Goal: Communication & Community: Answer question/provide support

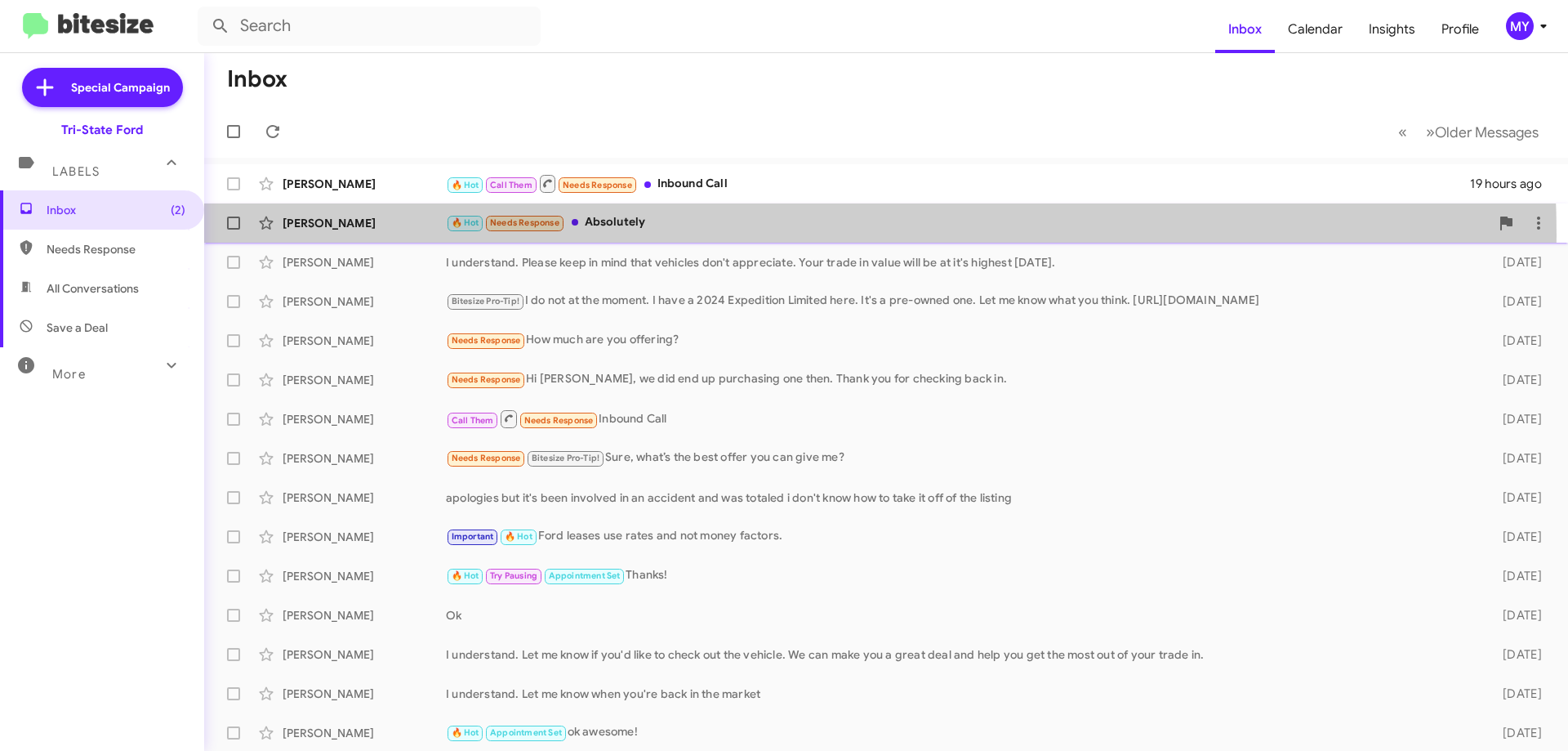
click at [654, 236] on div "[PERSON_NAME] 🔥 Hot Needs Response Absolutely [DATE] Follow Up ?" at bounding box center [886, 222] width 1338 height 33
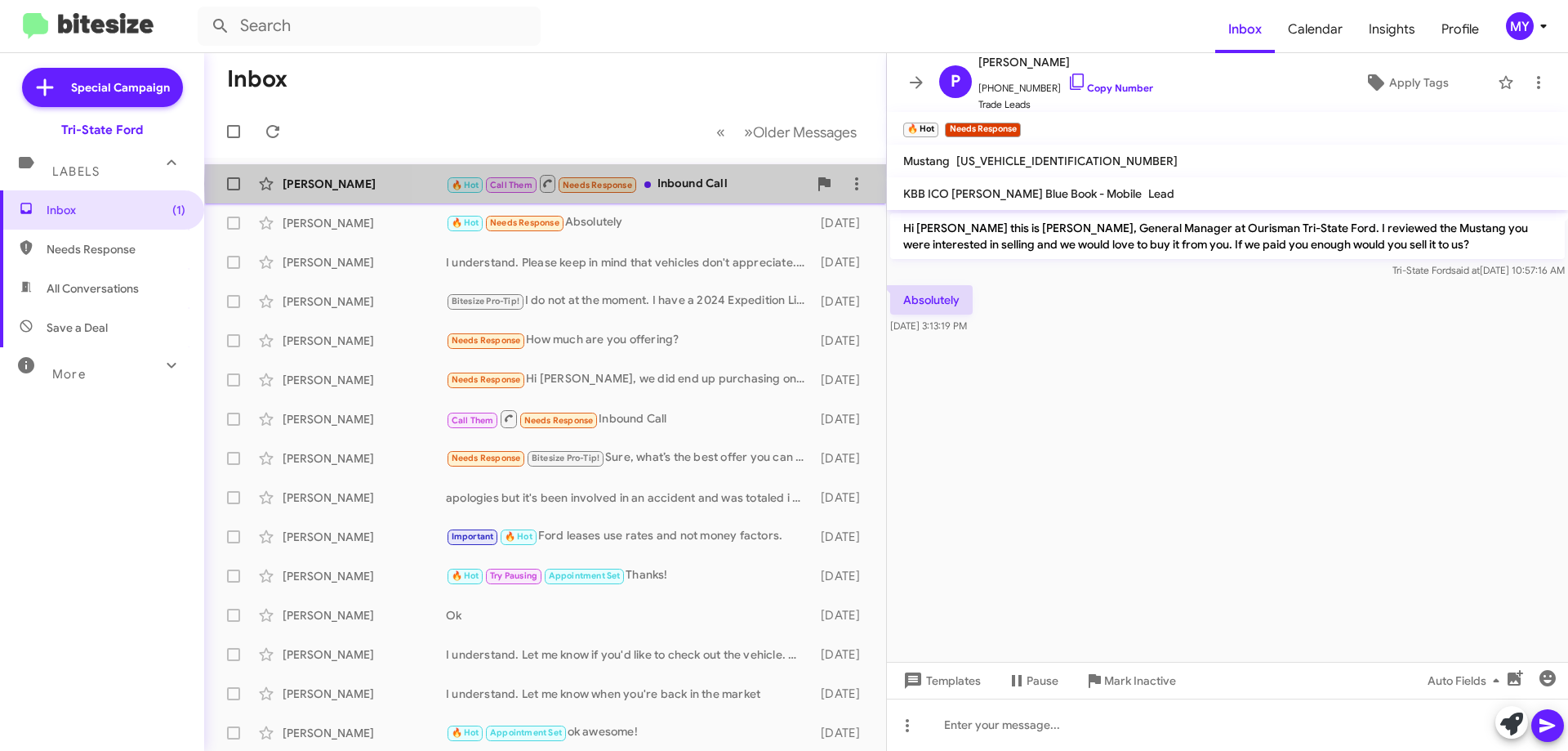
click at [700, 184] on div "🔥 Hot Call Them Needs Response Inbound Call" at bounding box center [627, 184] width 362 height 21
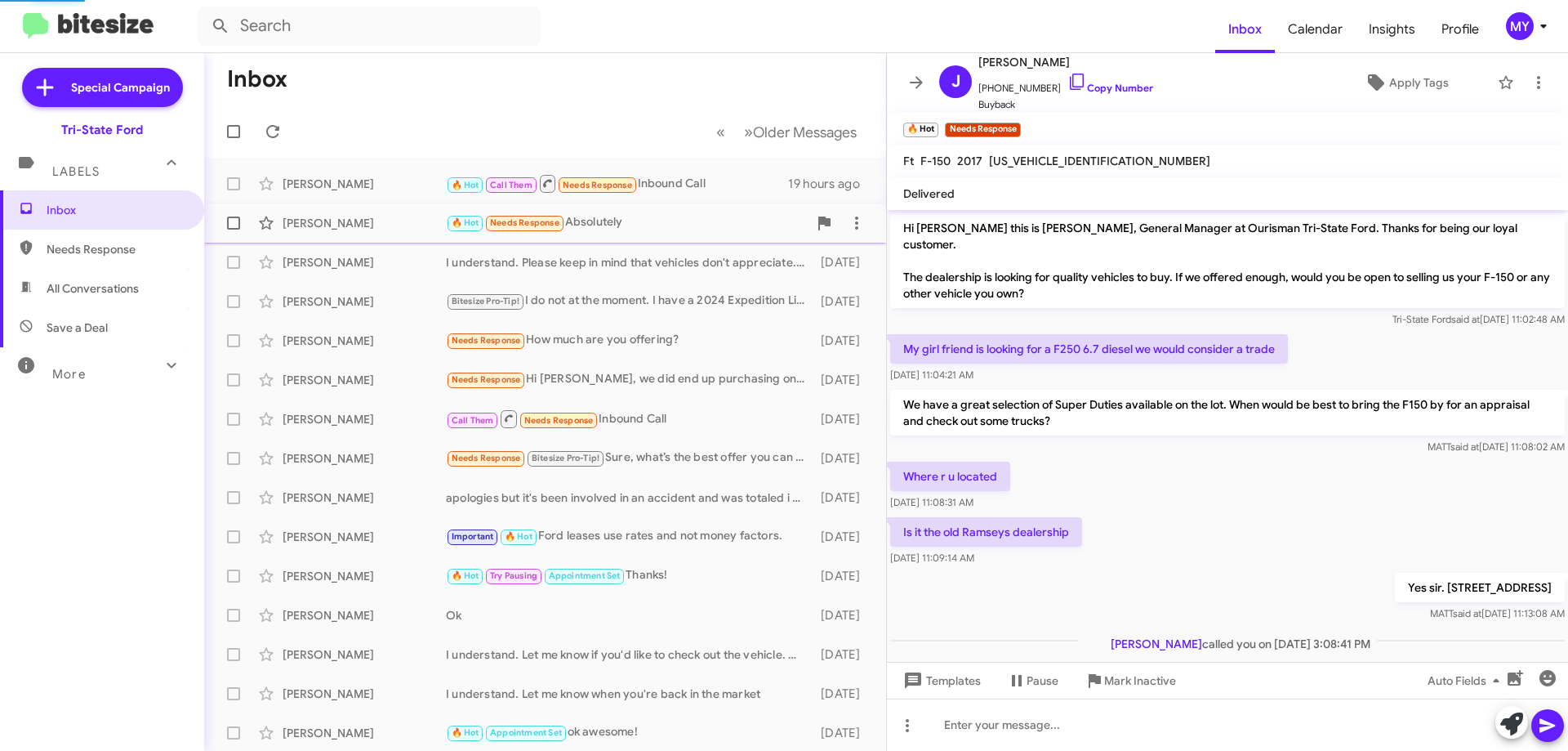
scroll to position [6, 0]
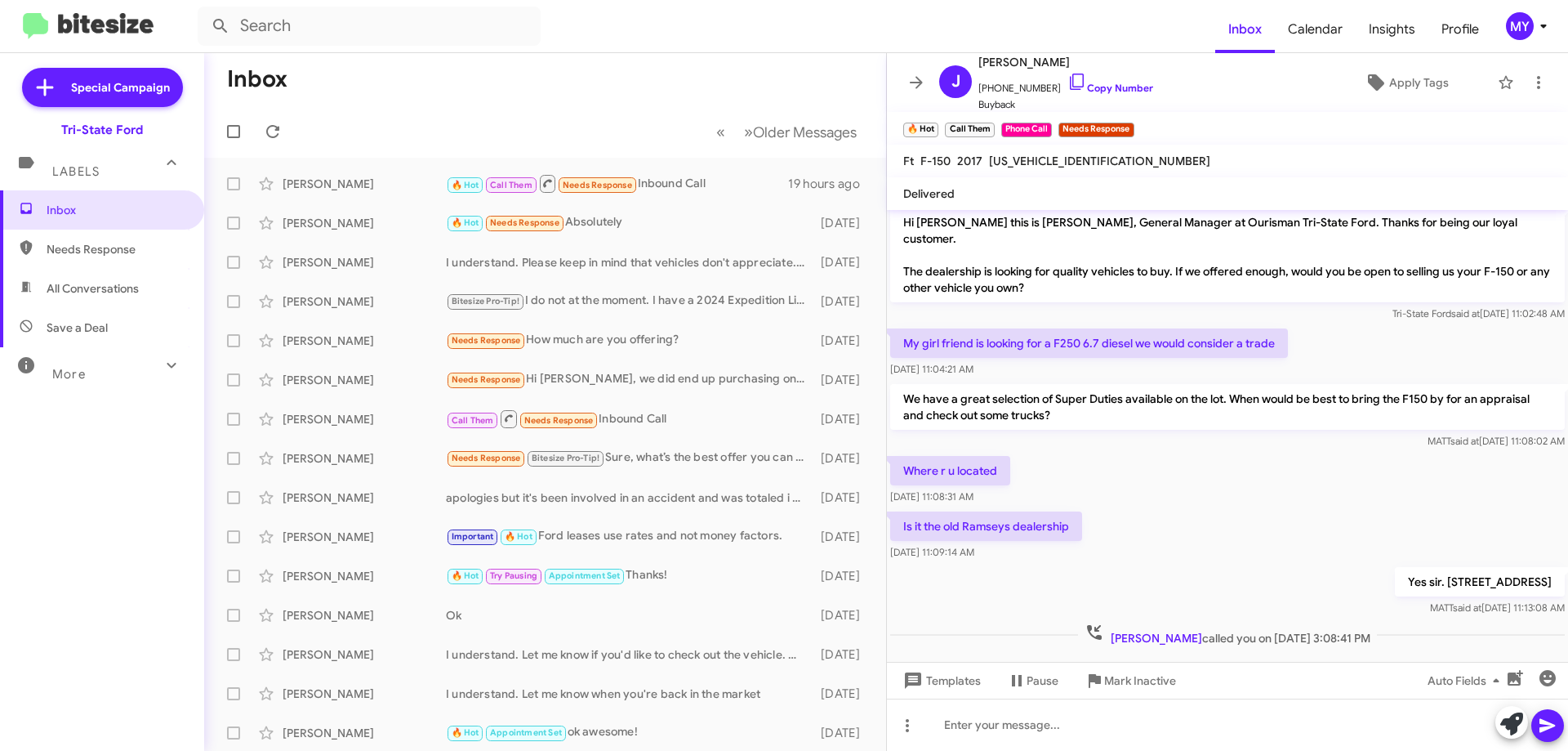
click at [98, 286] on span "All Conversations" at bounding box center [92, 287] width 92 height 16
type input "in:all-conversations"
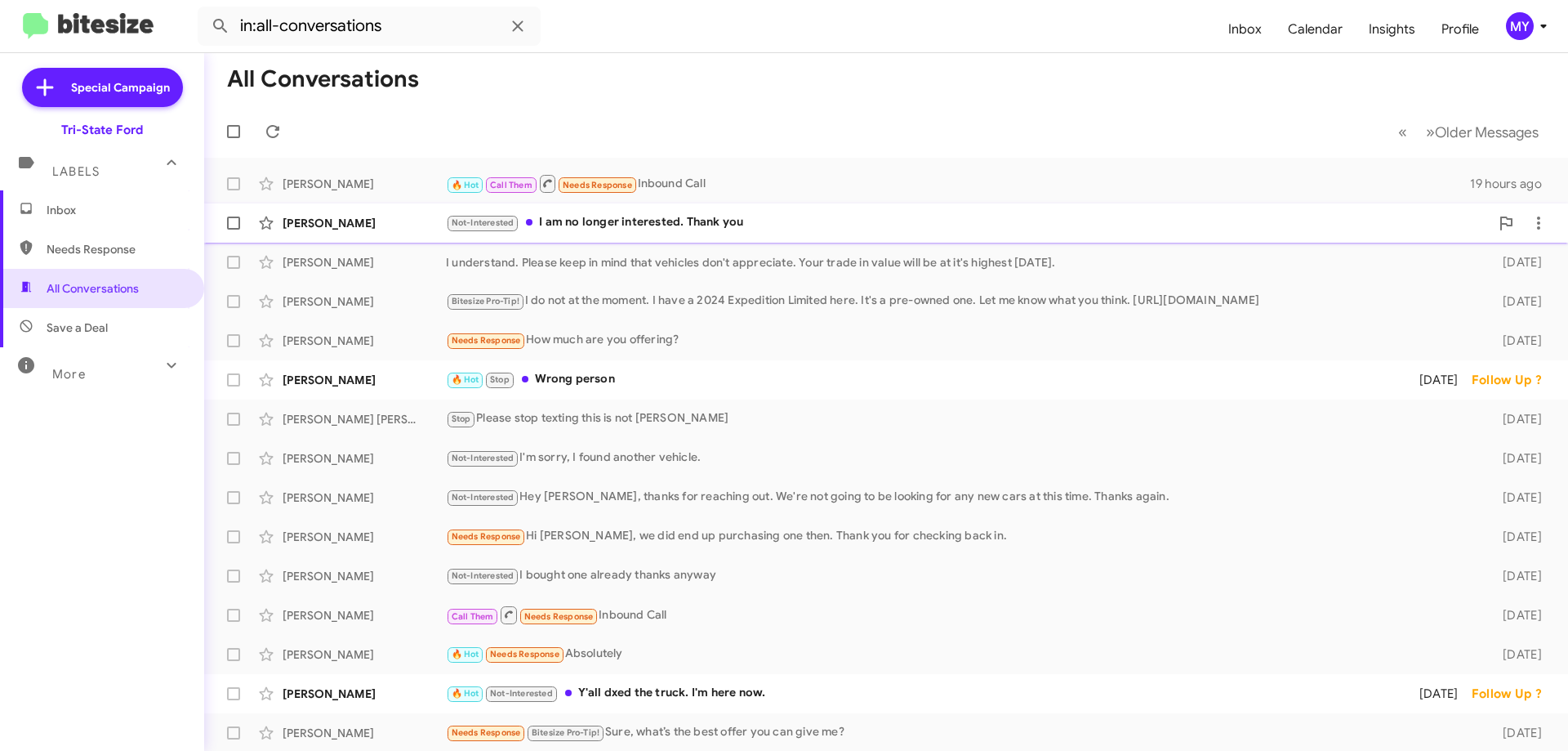
click at [704, 219] on div "Not-Interested I am no longer interested. Thank you" at bounding box center [968, 222] width 1043 height 19
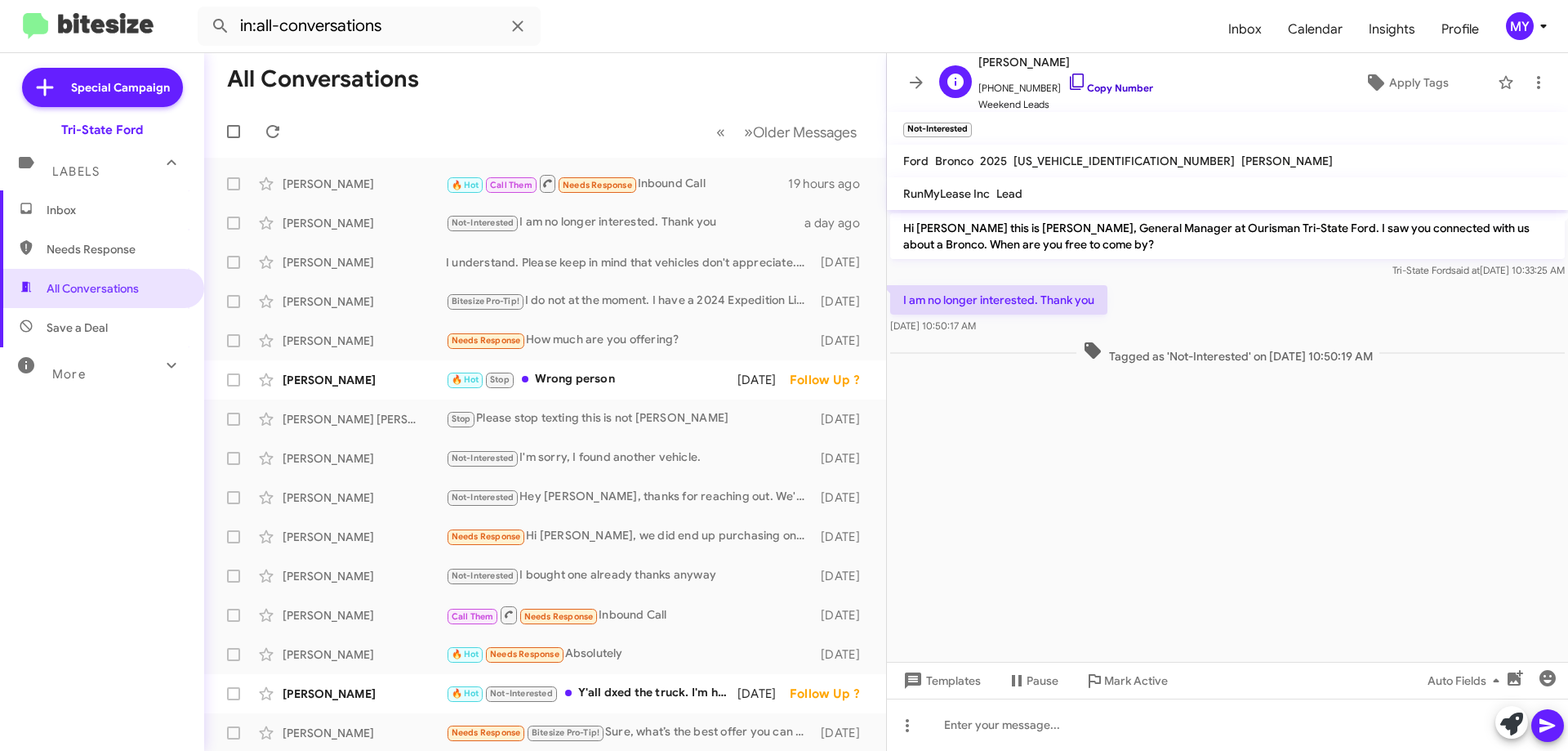
click at [1068, 80] on icon at bounding box center [1077, 81] width 20 height 20
click at [681, 385] on div "🔥 Hot Stop Wrong person" at bounding box center [627, 380] width 362 height 19
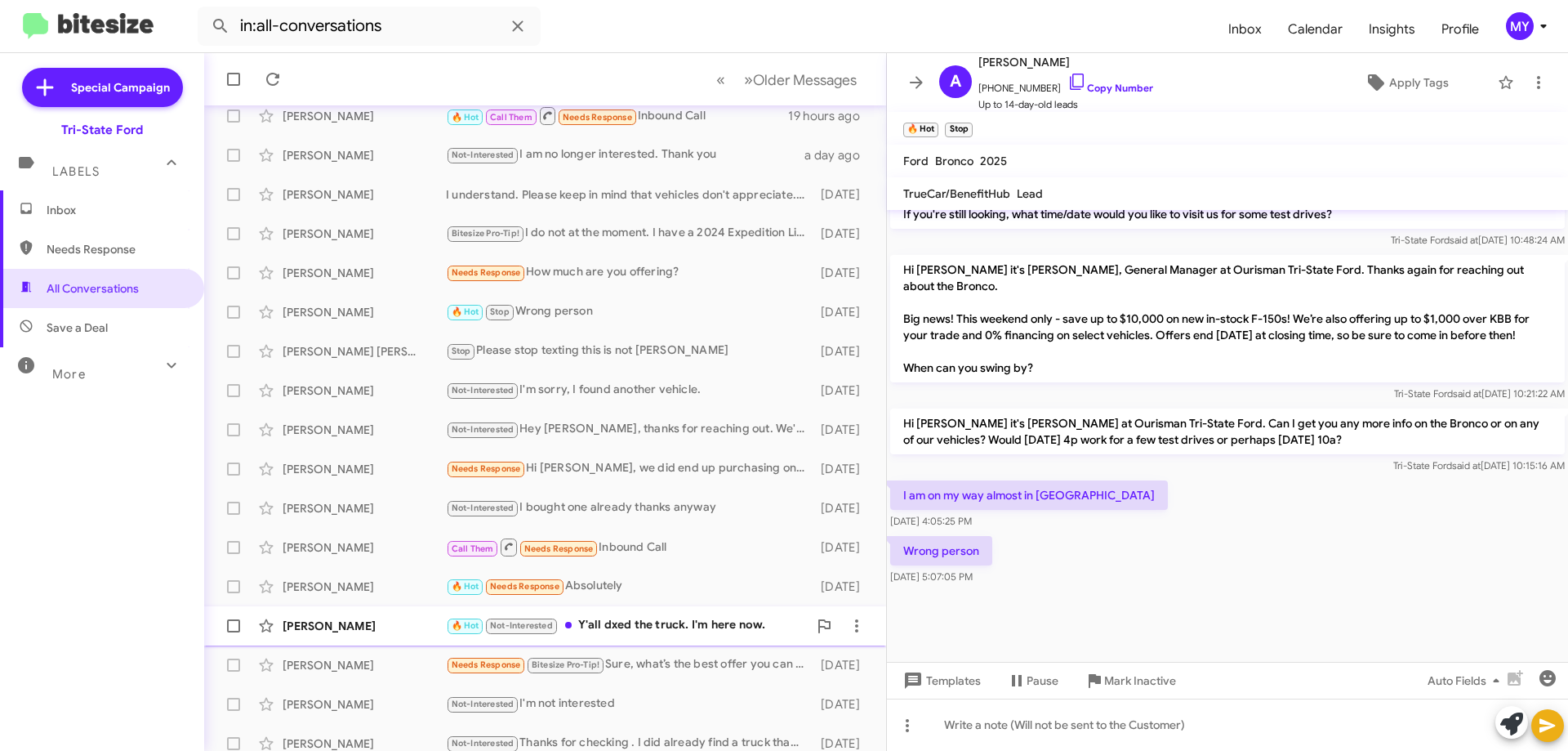
scroll to position [198, 0]
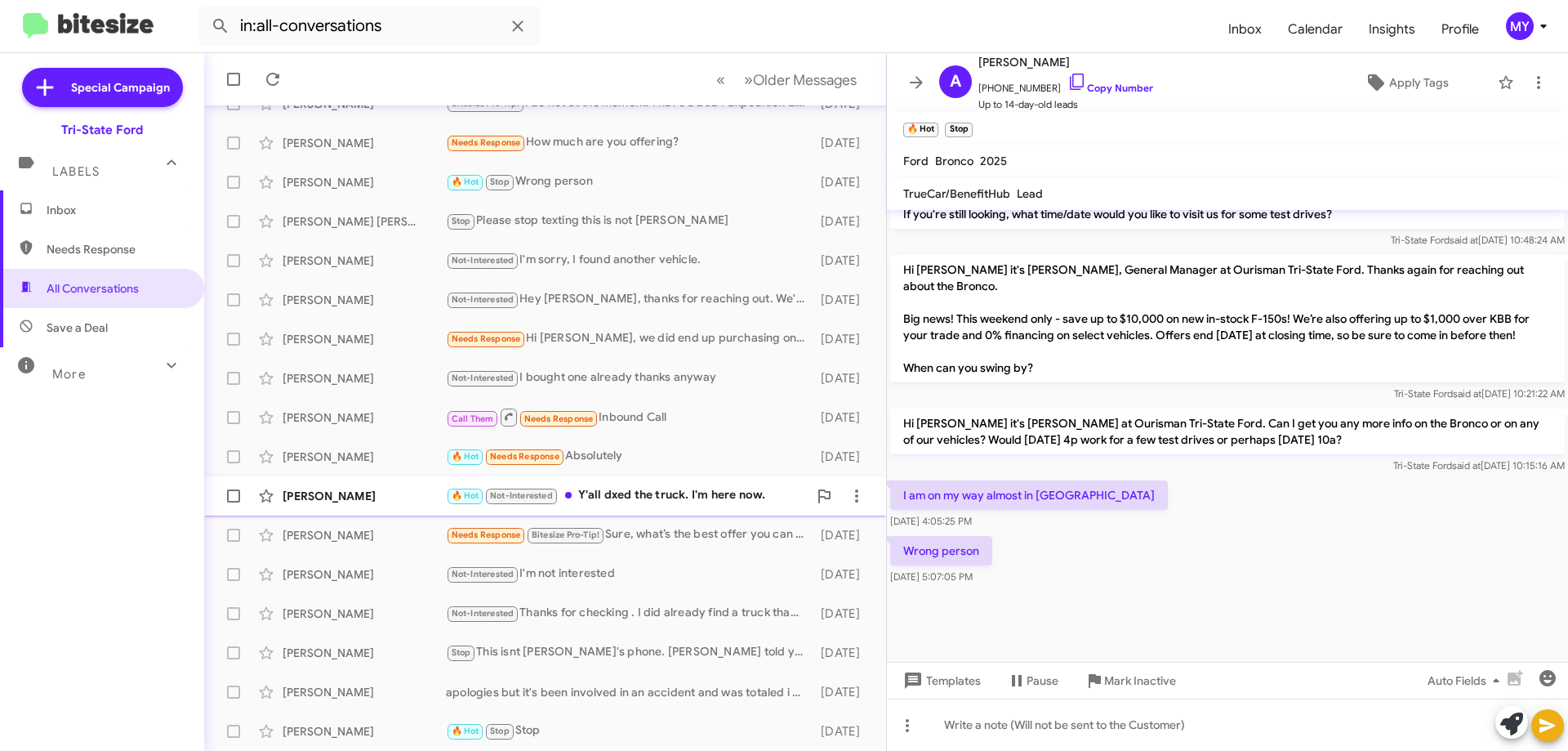
click at [662, 494] on div "🔥 Hot Not-Interested Y'all dxed the truck. I'm here now." at bounding box center [627, 496] width 362 height 19
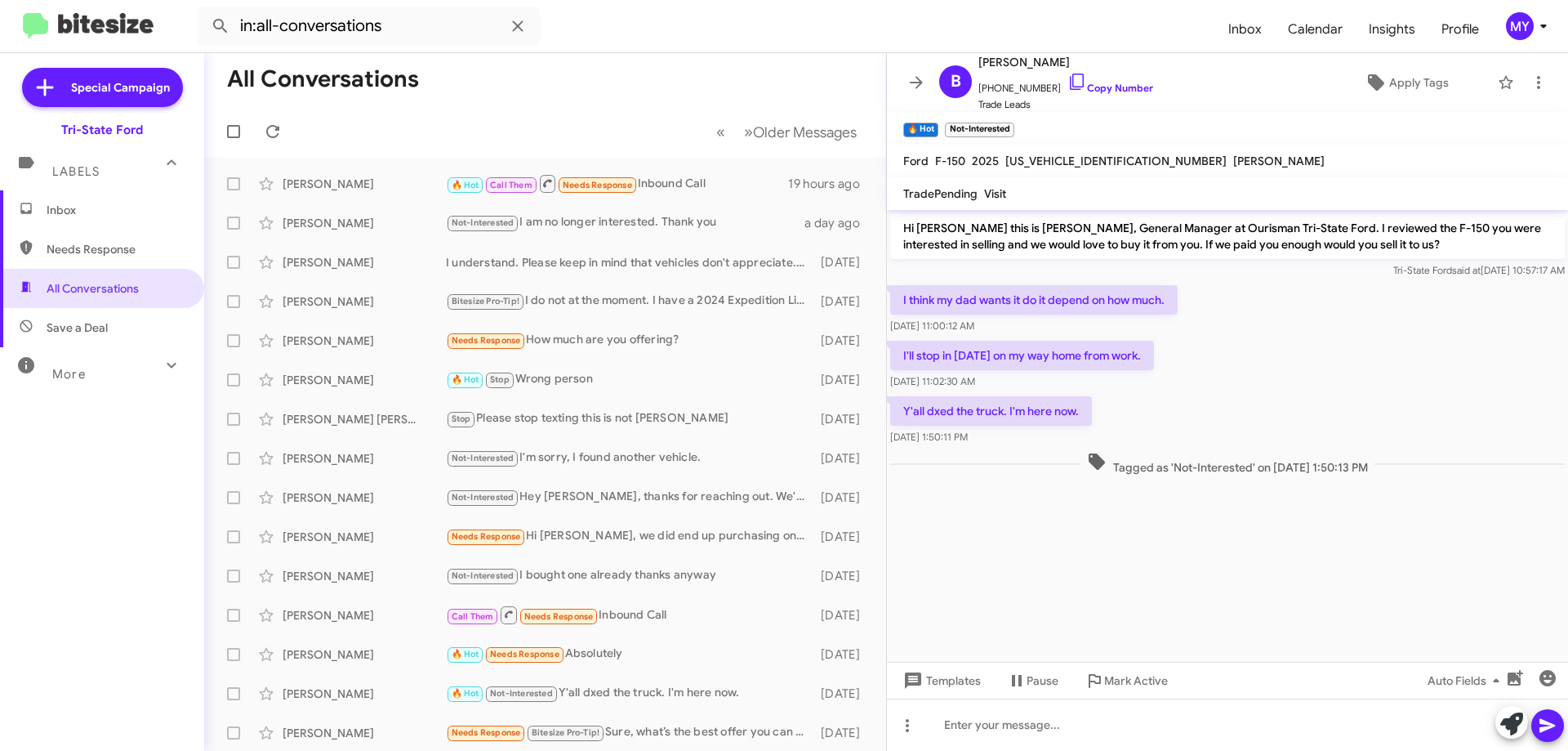
click at [69, 203] on span "Inbox" at bounding box center [115, 209] width 138 height 16
